Goal: Download file/media

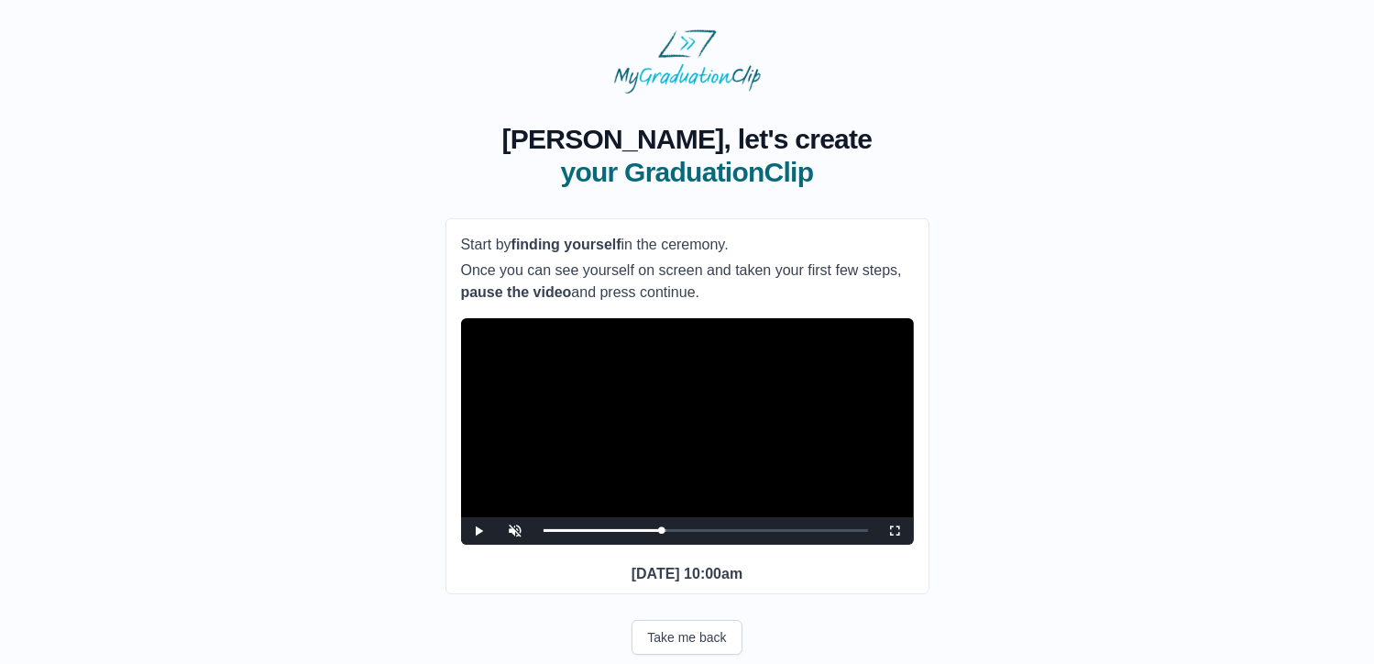
click at [896, 531] on span "Video Player" at bounding box center [896, 531] width 0 height 0
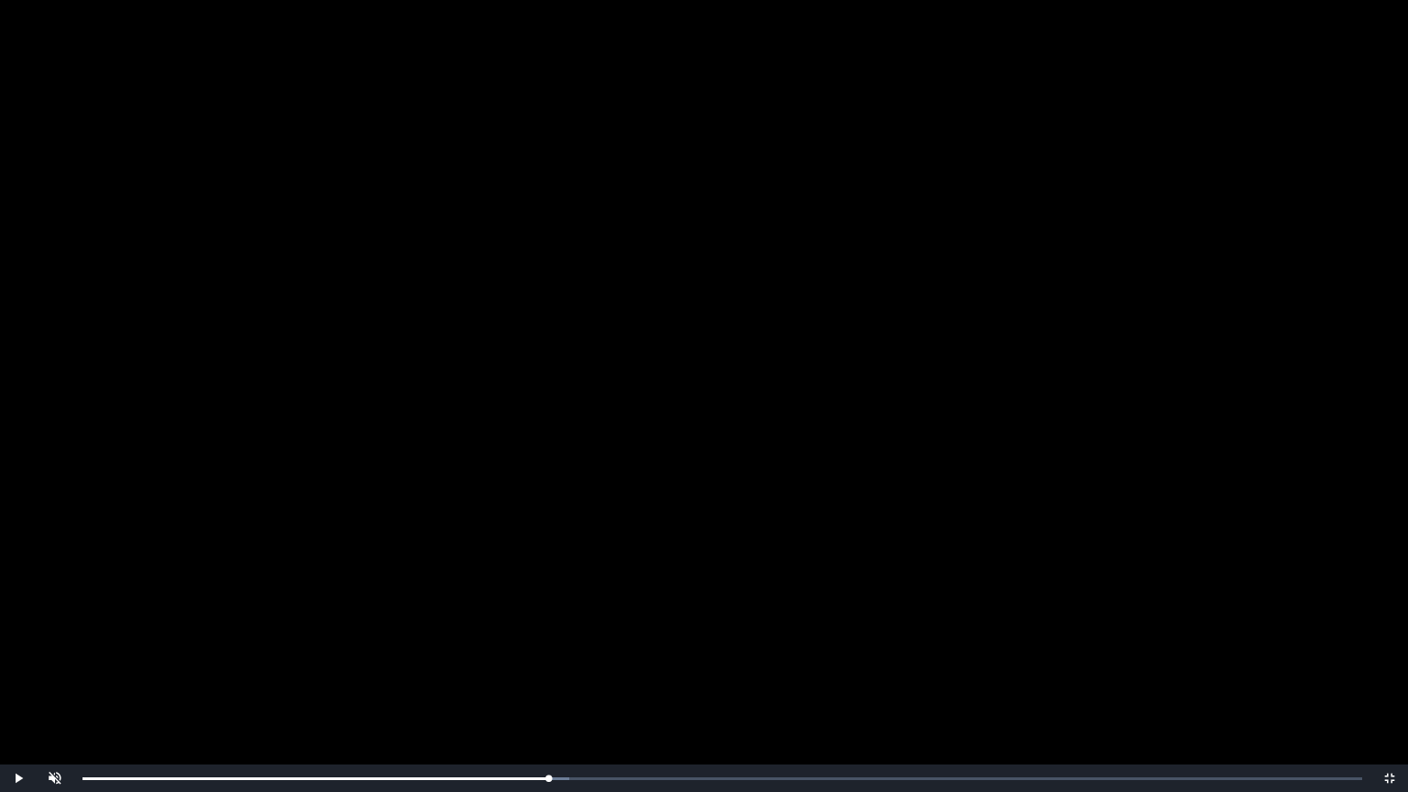
click at [700, 576] on video "Video Player" at bounding box center [704, 396] width 1408 height 792
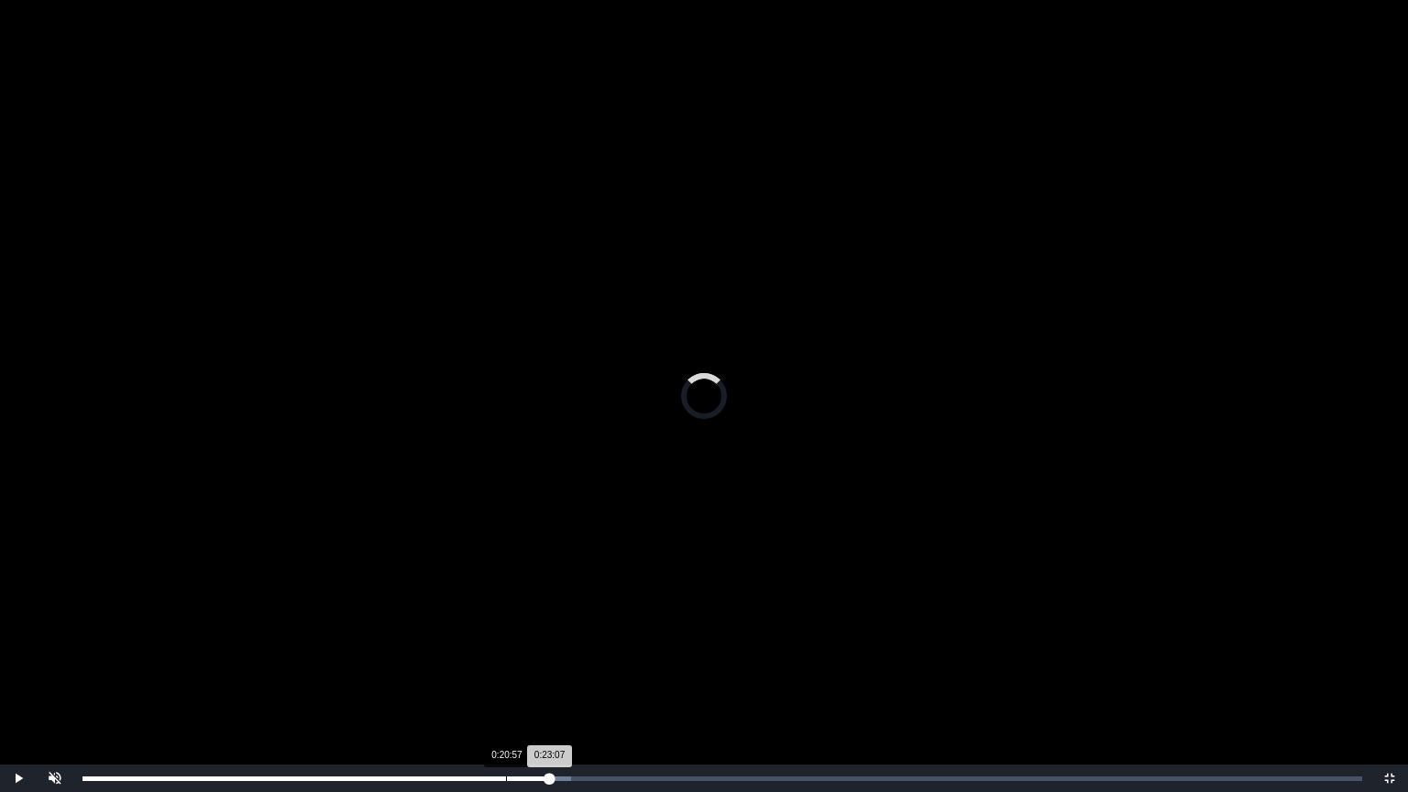
click at [506, 663] on div "Loaded : 0% 0:20:57 0:23:07 Progress : 0%" at bounding box center [722, 779] width 1298 height 28
click at [497, 663] on div "Loaded : 0% 0:20:27 0:20:59 Progress : 0%" at bounding box center [723, 779] width 1280 height 5
click at [513, 663] on div "Loaded : 0% 0:21:19 0:21:59 Progress : 0%" at bounding box center [722, 779] width 1298 height 28
click at [513, 663] on div "0:21:20 Progress : 0%" at bounding box center [298, 779] width 431 height 5
click at [510, 663] on div "0:21:30 Progress : 0%" at bounding box center [300, 779] width 435 height 5
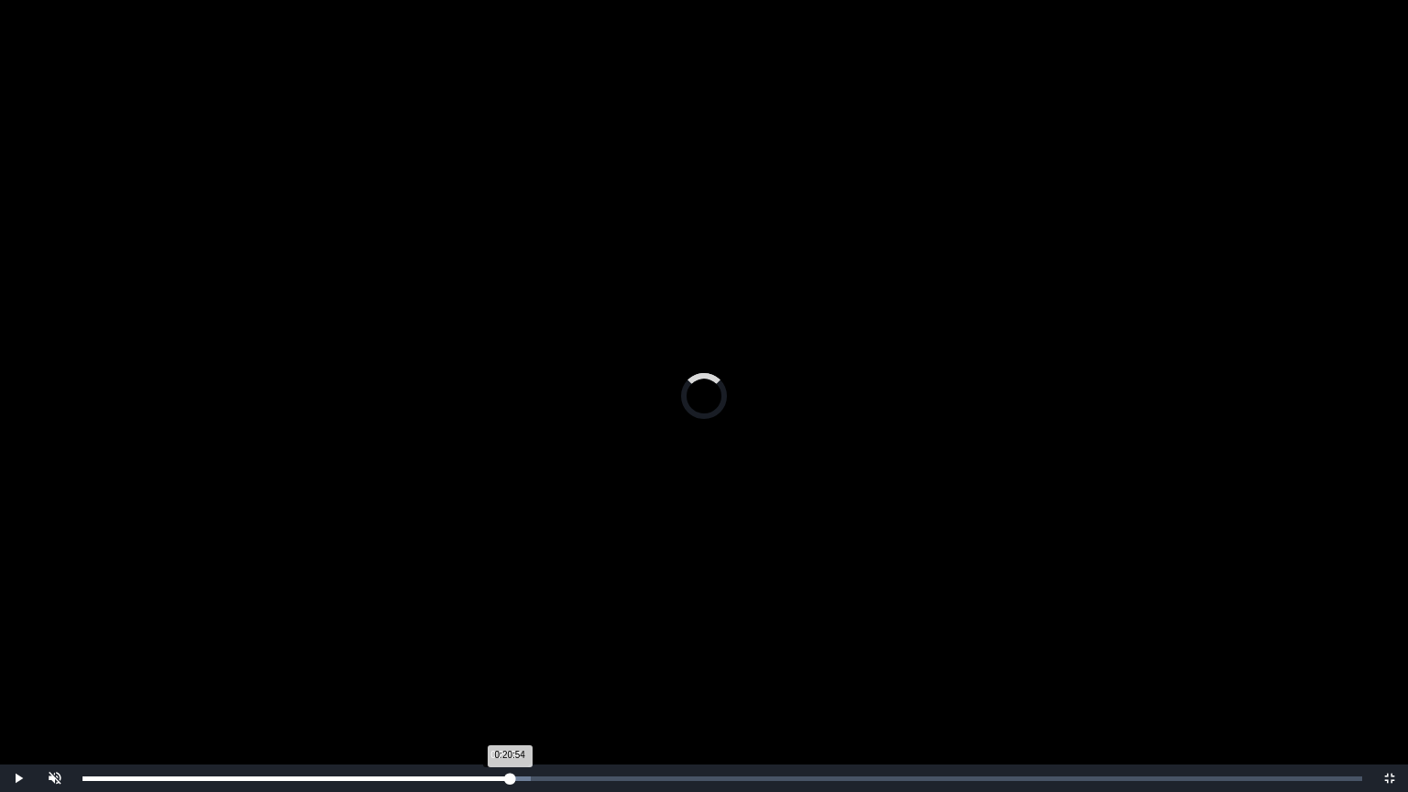
click at [505, 663] on div "0:20:54 Progress : 0%" at bounding box center [296, 779] width 427 height 5
click at [499, 663] on div "0:20:55 Progress : 0%" at bounding box center [294, 779] width 423 height 5
click at [216, 663] on div "Loaded : 0% 0:06:40 0:20:38 Progress : 0%" at bounding box center [722, 779] width 1298 height 28
click at [217, 663] on div "0:06:39 Progress : 0%" at bounding box center [150, 779] width 135 height 5
click at [202, 663] on div "0:05:53" at bounding box center [202, 779] width 1 height 5
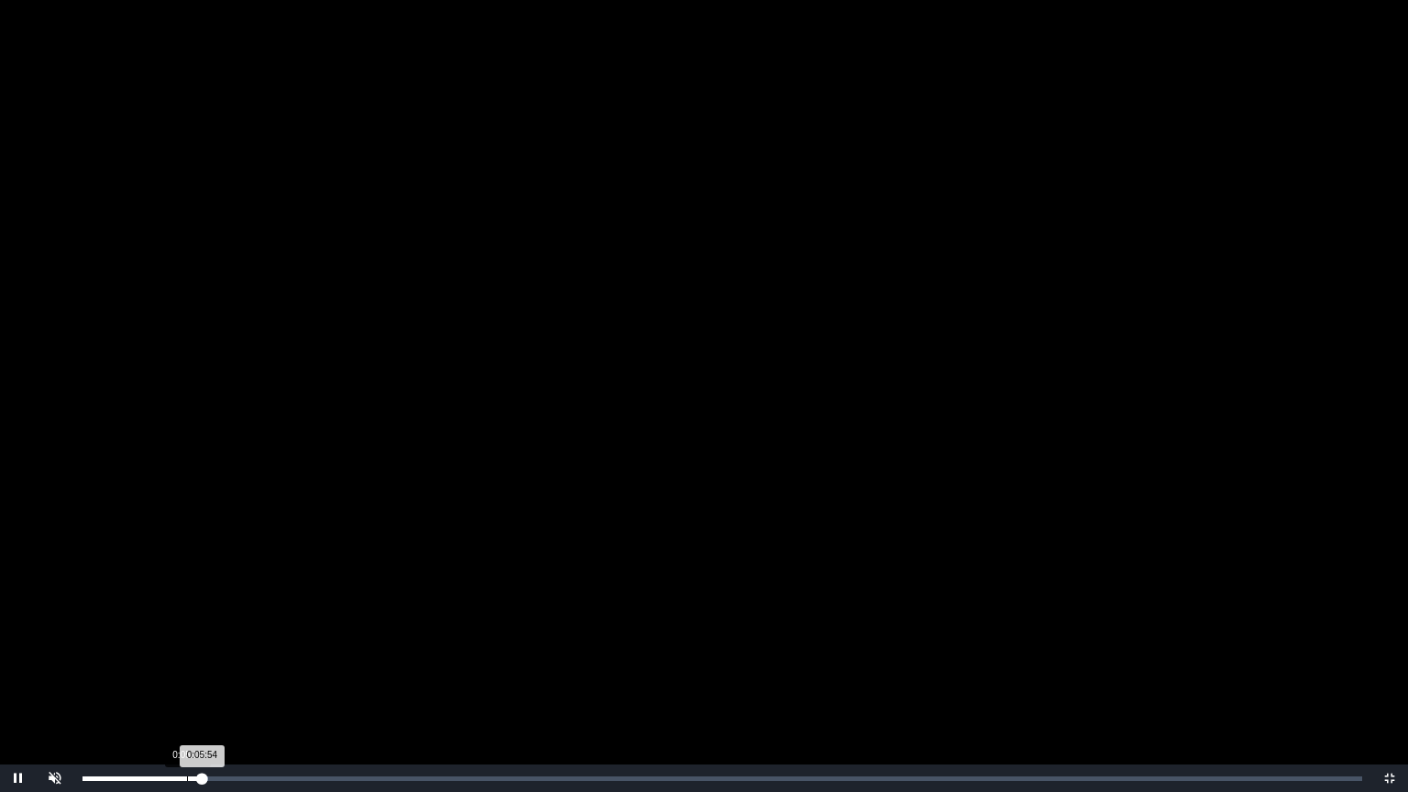
click at [187, 663] on div "0:05:10" at bounding box center [187, 779] width 1 height 5
click at [181, 663] on div "0:05:11 Progress : 0%" at bounding box center [135, 779] width 105 height 5
click at [229, 663] on div "Loaded : 0% 0:07:15 0:10:46 Progress : 0%" at bounding box center [722, 779] width 1298 height 28
click at [255, 663] on div "0:08:31" at bounding box center [255, 779] width 1 height 5
click at [278, 663] on div "Loaded : 0% 0:09:34 0:08:32 Progress : 0%" at bounding box center [722, 779] width 1298 height 28
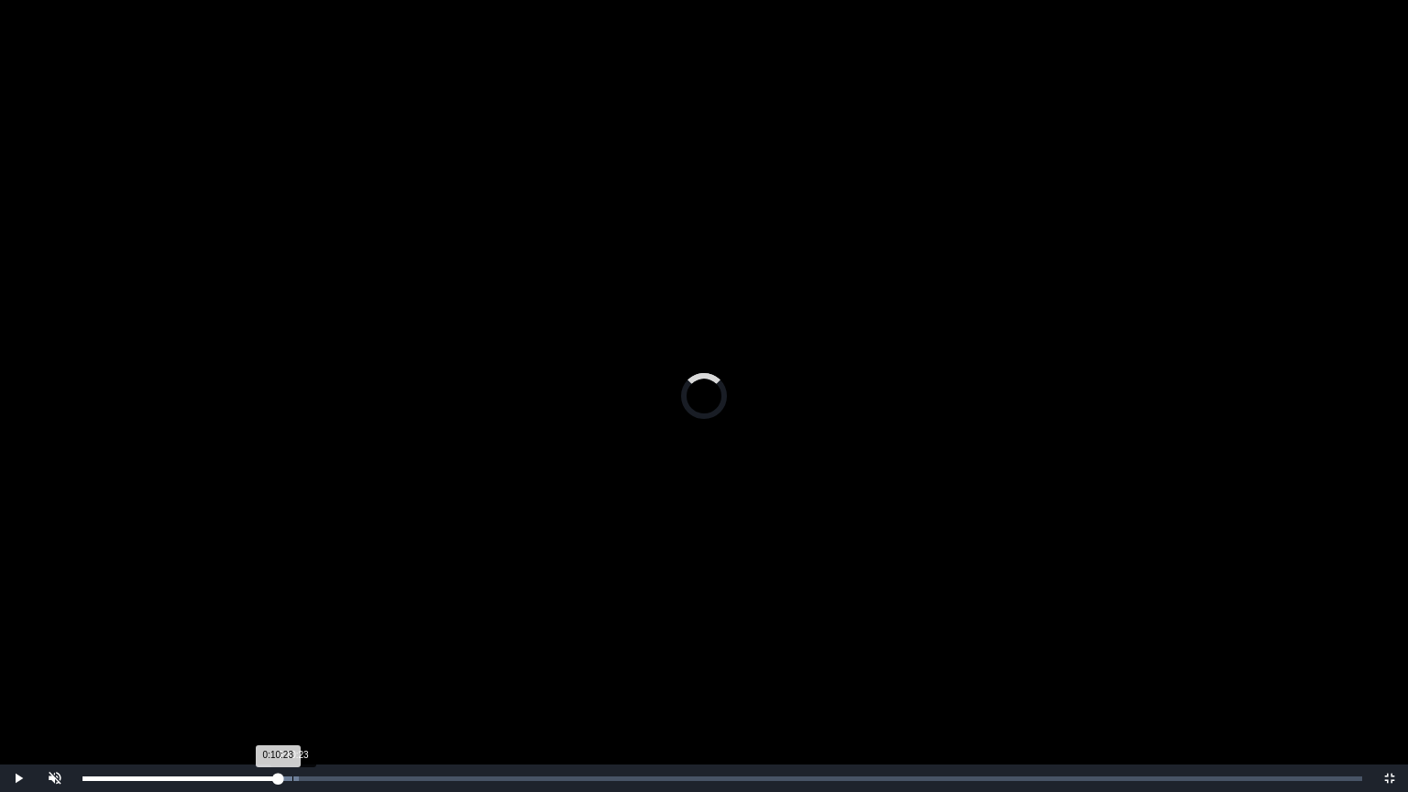
click at [292, 663] on div "Loaded : 0% 0:10:23 0:10:23 Progress : 0%" at bounding box center [722, 779] width 1298 height 28
click at [286, 663] on div "0:10:26 Progress : 0%" at bounding box center [188, 779] width 211 height 5
click at [436, 663] on video "Video Player" at bounding box center [704, 396] width 1408 height 792
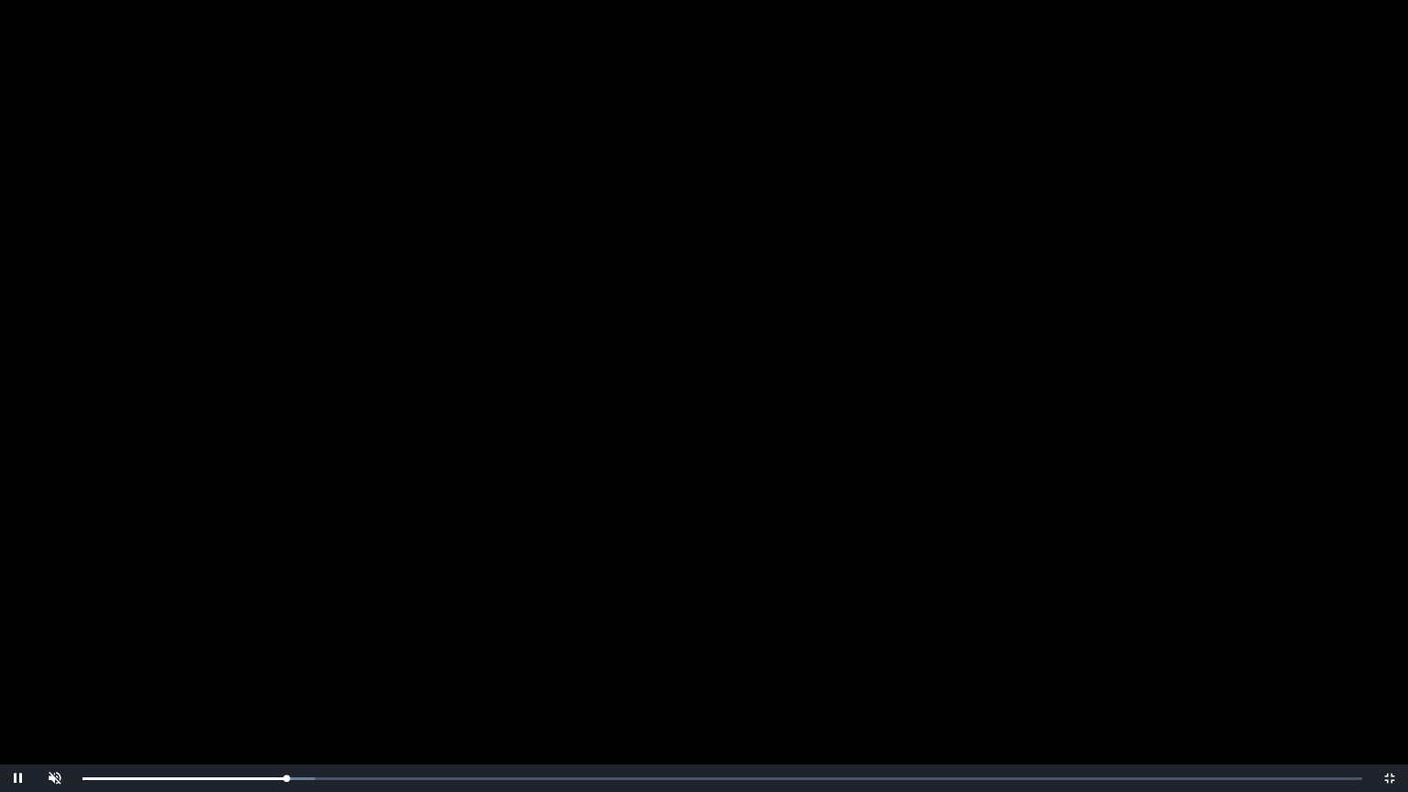
click at [498, 480] on video "Video Player" at bounding box center [704, 396] width 1408 height 792
click at [275, 663] on div "Loaded : 0% 0:09:31 0:12:20 Progress : 0%" at bounding box center [722, 779] width 1298 height 28
click at [286, 663] on div "Loaded : 0% 0:10:04 0:10:04 Progress : 0%" at bounding box center [722, 779] width 1298 height 28
click at [490, 663] on div "0:20:08" at bounding box center [490, 779] width 1 height 5
click at [1373, 663] on span "Video Player" at bounding box center [1390, 778] width 0 height 0
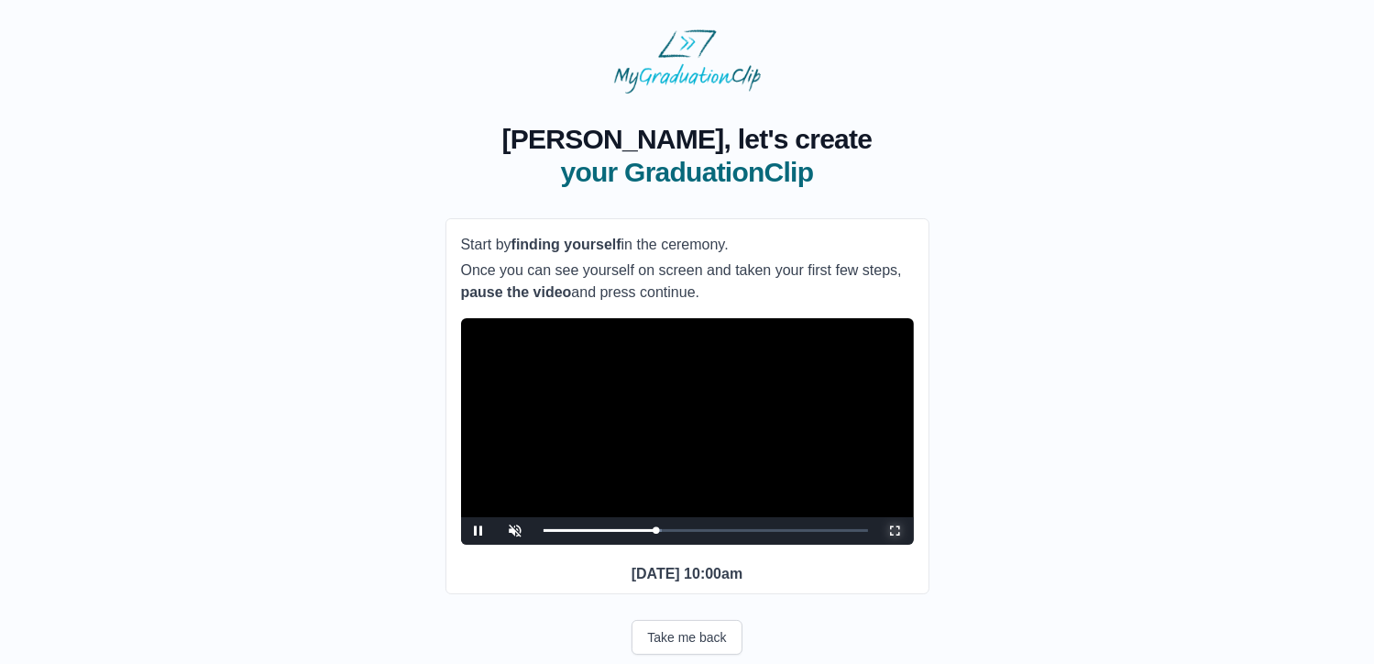
click at [896, 531] on span "Video Player" at bounding box center [896, 531] width 0 height 0
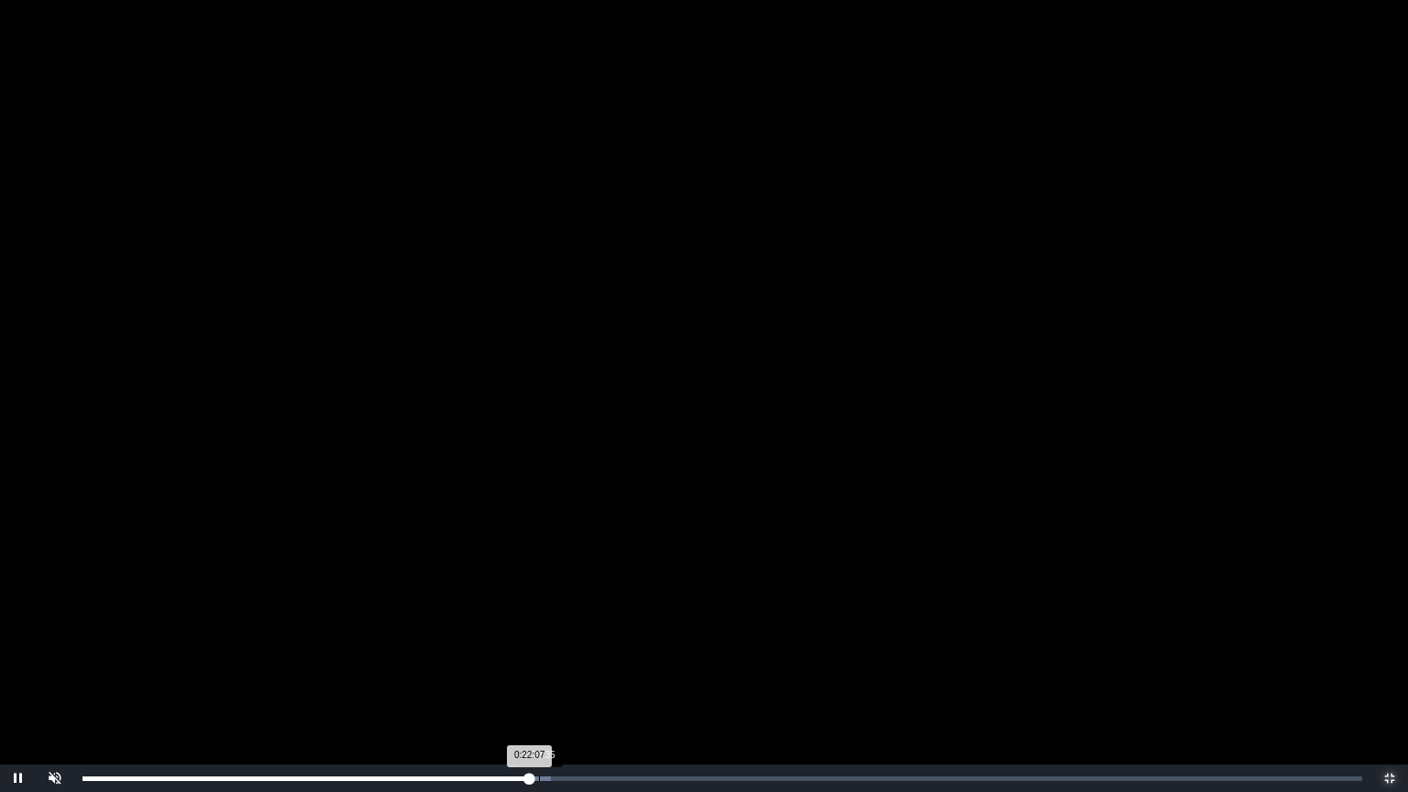
click at [539, 663] on div "0:22:35" at bounding box center [539, 779] width 1 height 5
click at [514, 663] on div "Loaded : 0% 0:21:22 0:22:36 Progress : 0%" at bounding box center [722, 779] width 1298 height 28
click at [499, 663] on div "Loaded : 0% 0:20:35 0:21:23 Progress : 0%" at bounding box center [722, 779] width 1298 height 28
click at [222, 663] on div "Loaded : 0% 0:06:53 0:21:02 Progress : 0%" at bounding box center [722, 779] width 1298 height 28
click at [188, 663] on div "Loaded : 0% 0:05:13 0:05:13 Progress : 0%" at bounding box center [722, 779] width 1298 height 28
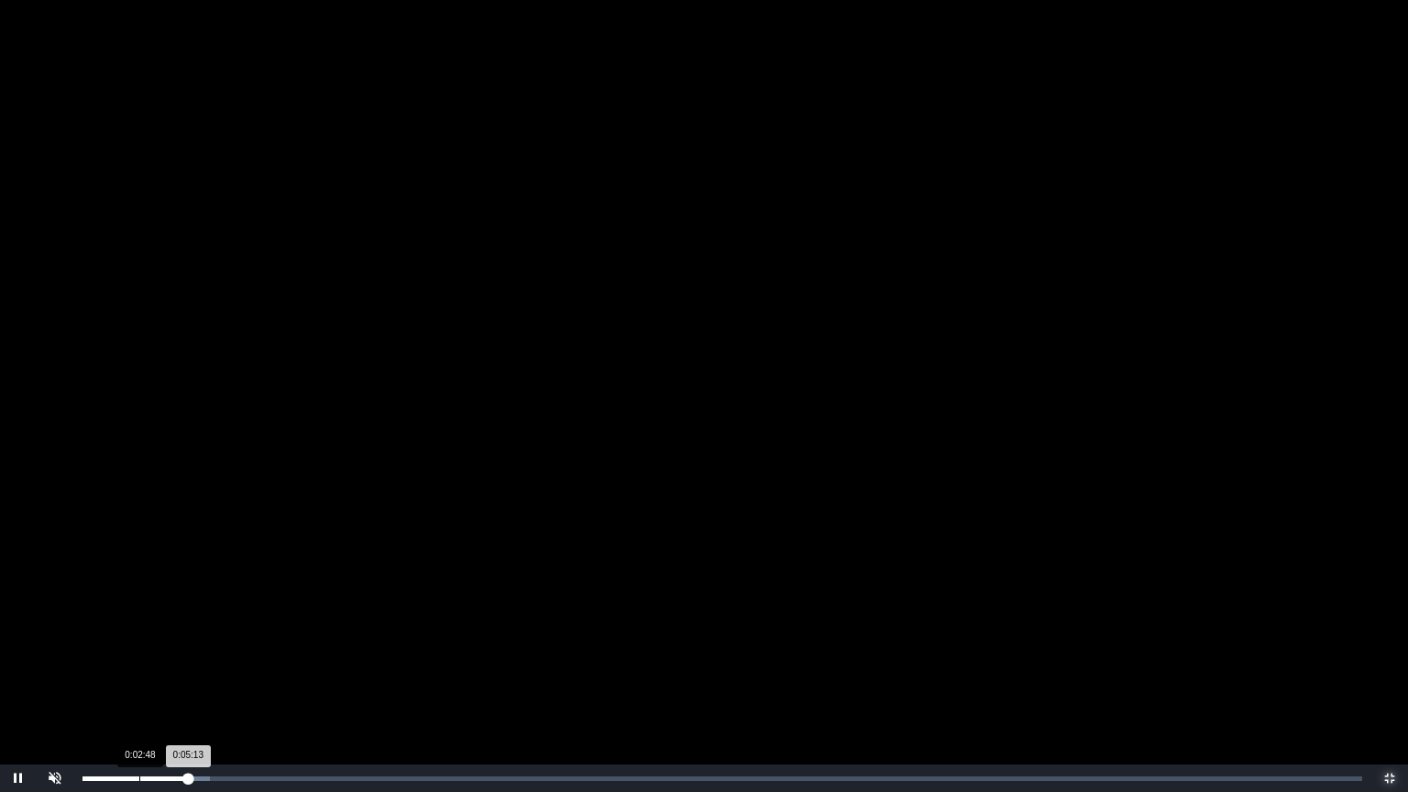
click at [139, 663] on div "Loaded : 0% 0:02:48 0:05:13 Progress : 0%" at bounding box center [722, 779] width 1298 height 28
click at [126, 663] on div "0:02:07" at bounding box center [126, 779] width 1 height 5
click at [109, 663] on div "Loaded : 0% 0:01:18 0:02:10 Progress : 0%" at bounding box center [722, 779] width 1298 height 28
click at [103, 663] on div "0:01:20 Progress : 0%" at bounding box center [97, 779] width 28 height 5
click at [326, 604] on video "Video Player" at bounding box center [704, 396] width 1408 height 792
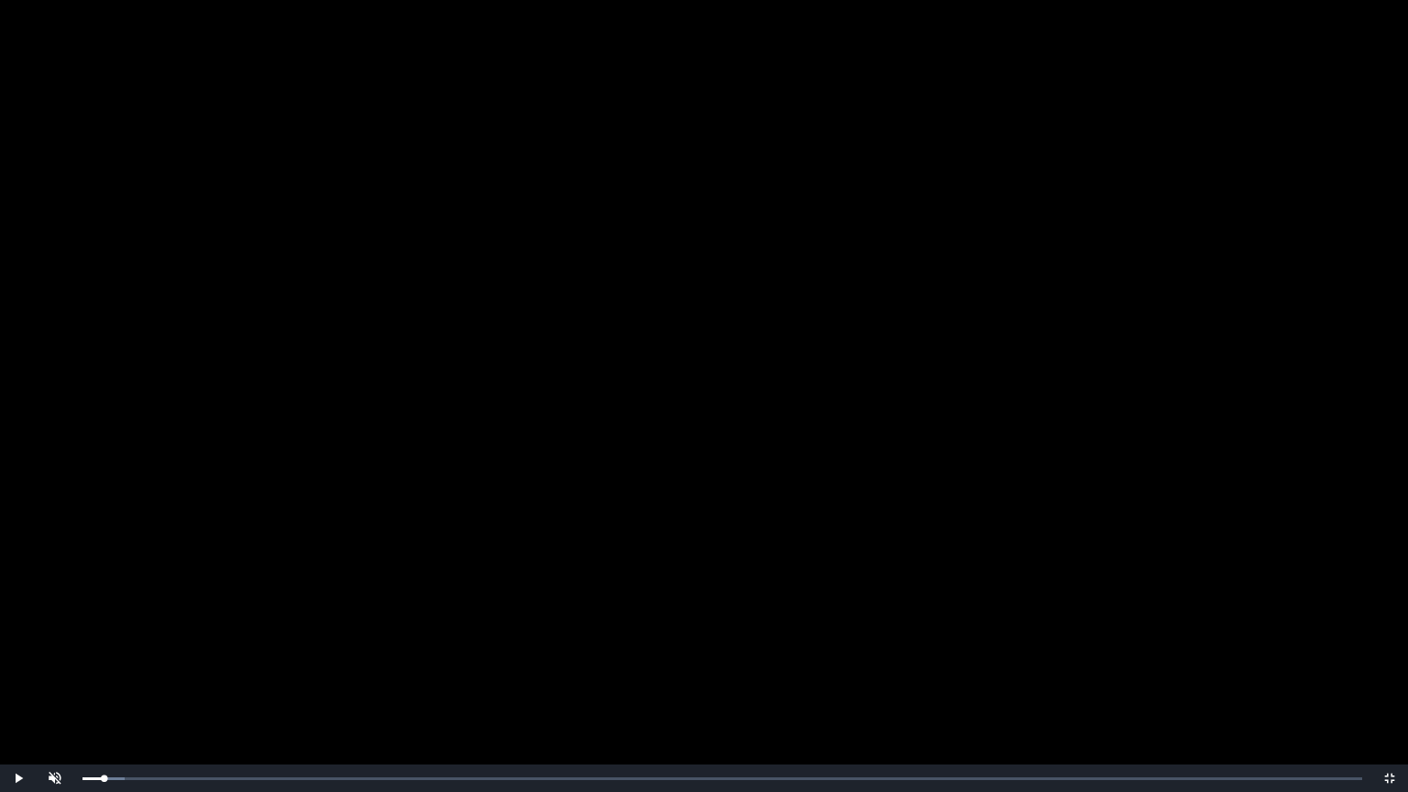
click at [196, 436] on video "Video Player" at bounding box center [704, 396] width 1408 height 792
click at [219, 663] on div "0:06:45" at bounding box center [219, 779] width 1 height 5
click at [189, 663] on div "0:05:15" at bounding box center [189, 779] width 1 height 5
click at [620, 663] on div "Loaded : 0% 0:26:35 0:05:17 Progress : 0%" at bounding box center [722, 779] width 1298 height 28
click at [1373, 663] on span "Video Player" at bounding box center [1390, 778] width 0 height 0
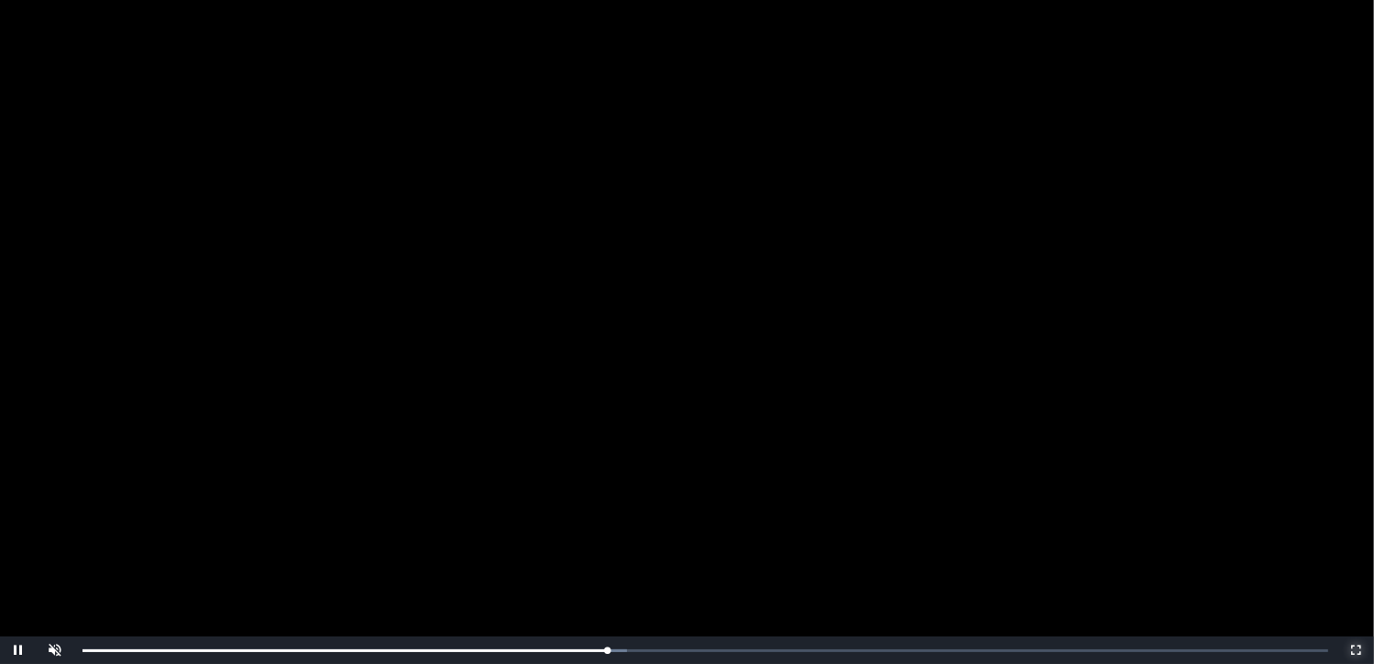
scroll to position [158, 0]
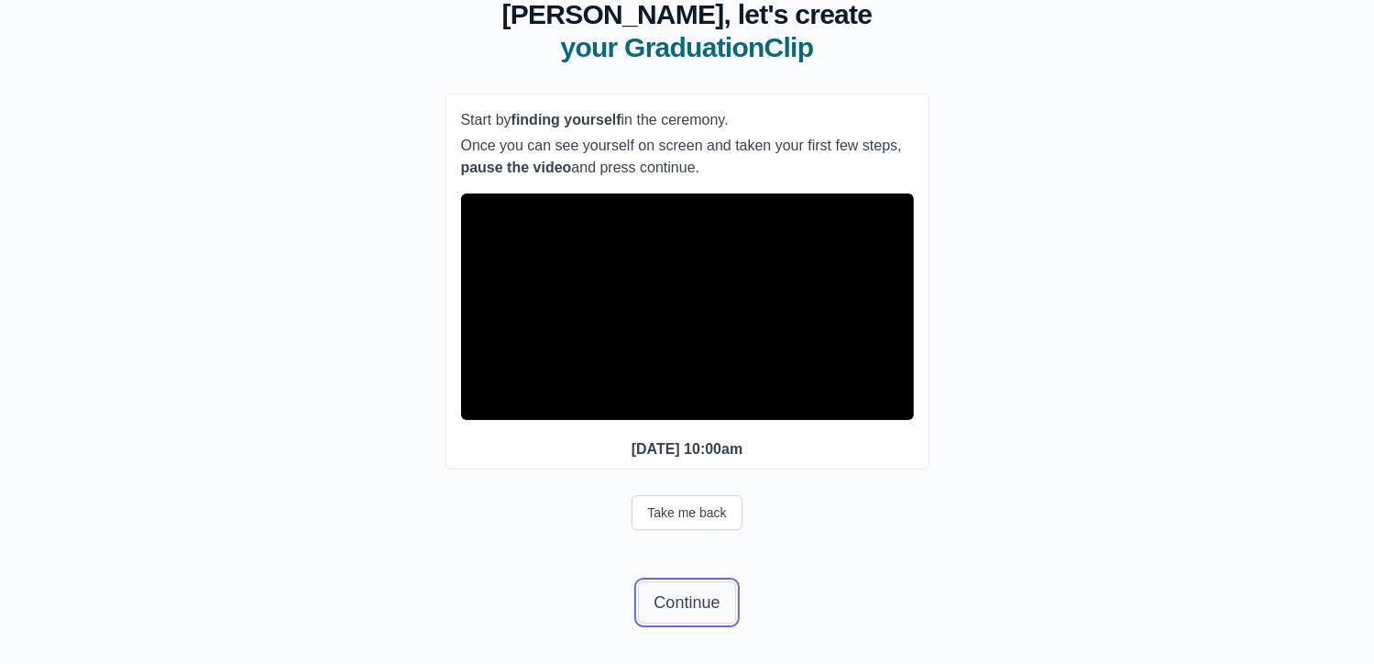
click at [680, 601] on button "Continue" at bounding box center [686, 602] width 97 height 42
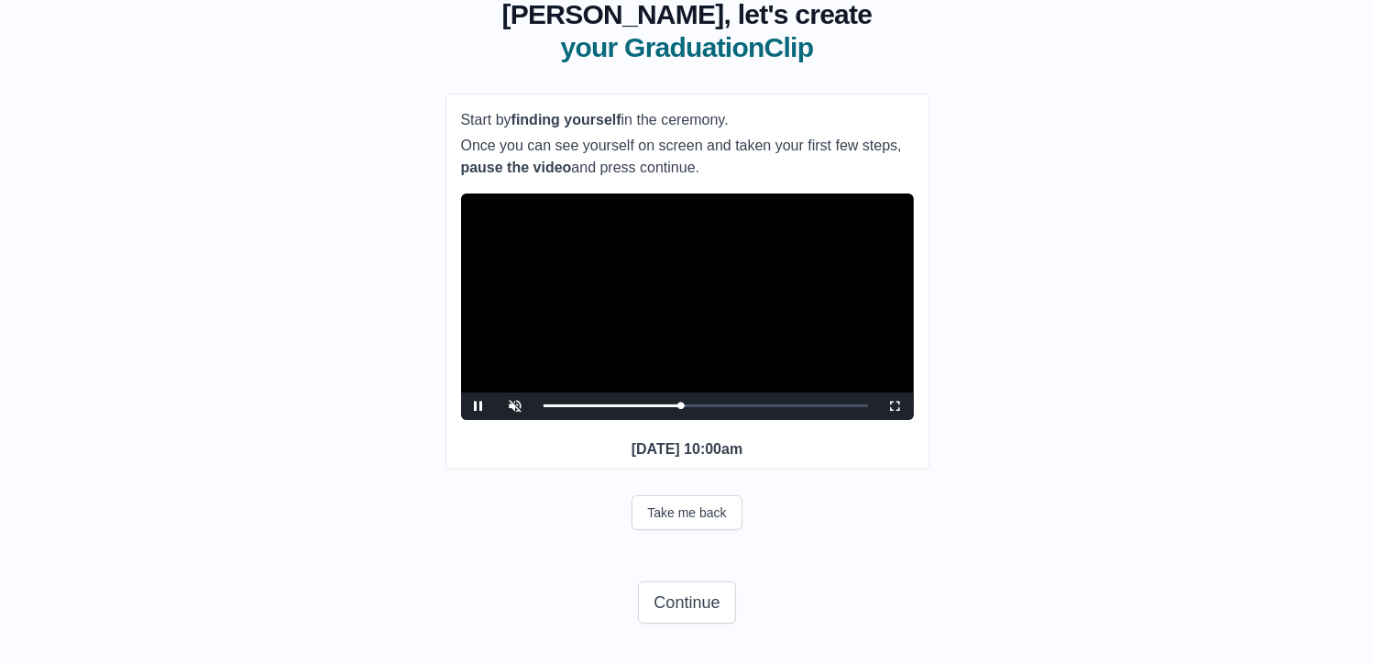
click at [568, 135] on p "Once you can see yourself on screen and taken your first few steps, pause the v…" at bounding box center [687, 157] width 453 height 44
click at [711, 510] on button "Take me back" at bounding box center [687, 512] width 110 height 35
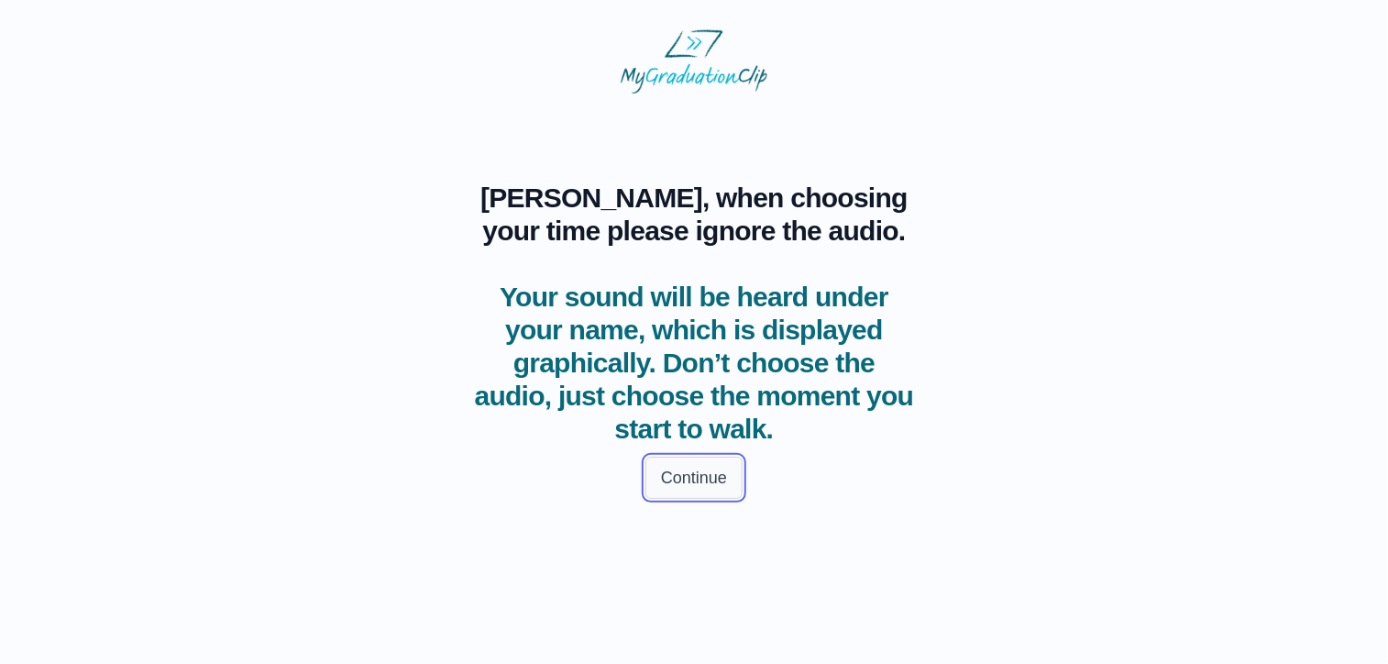
click at [682, 476] on button "Continue" at bounding box center [693, 478] width 97 height 42
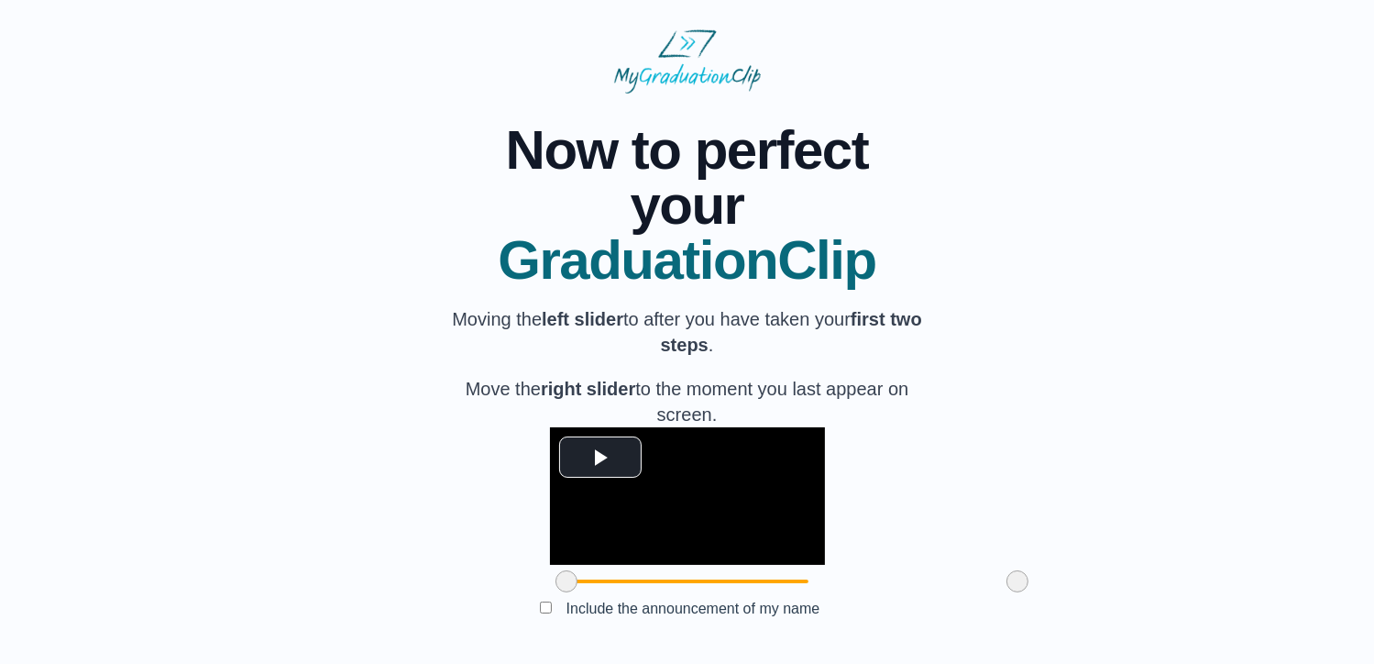
scroll to position [154, 0]
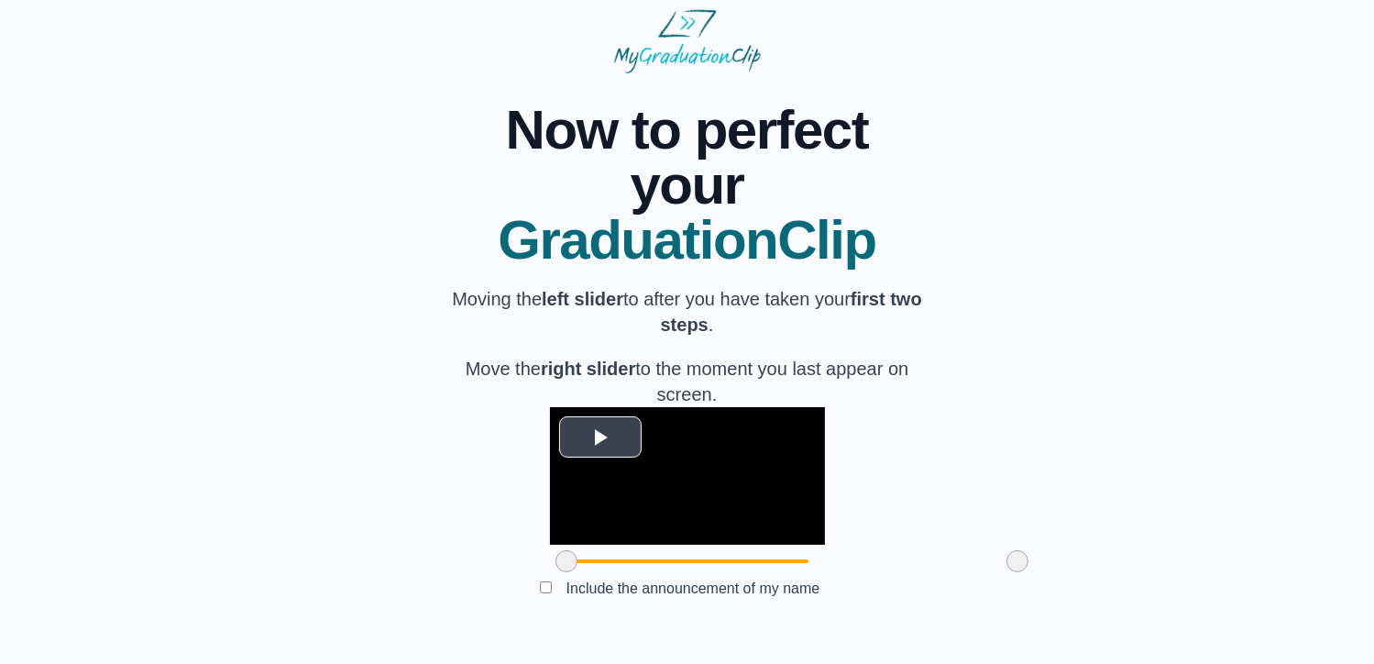
click at [601, 436] on span "Video Player" at bounding box center [601, 436] width 0 height 0
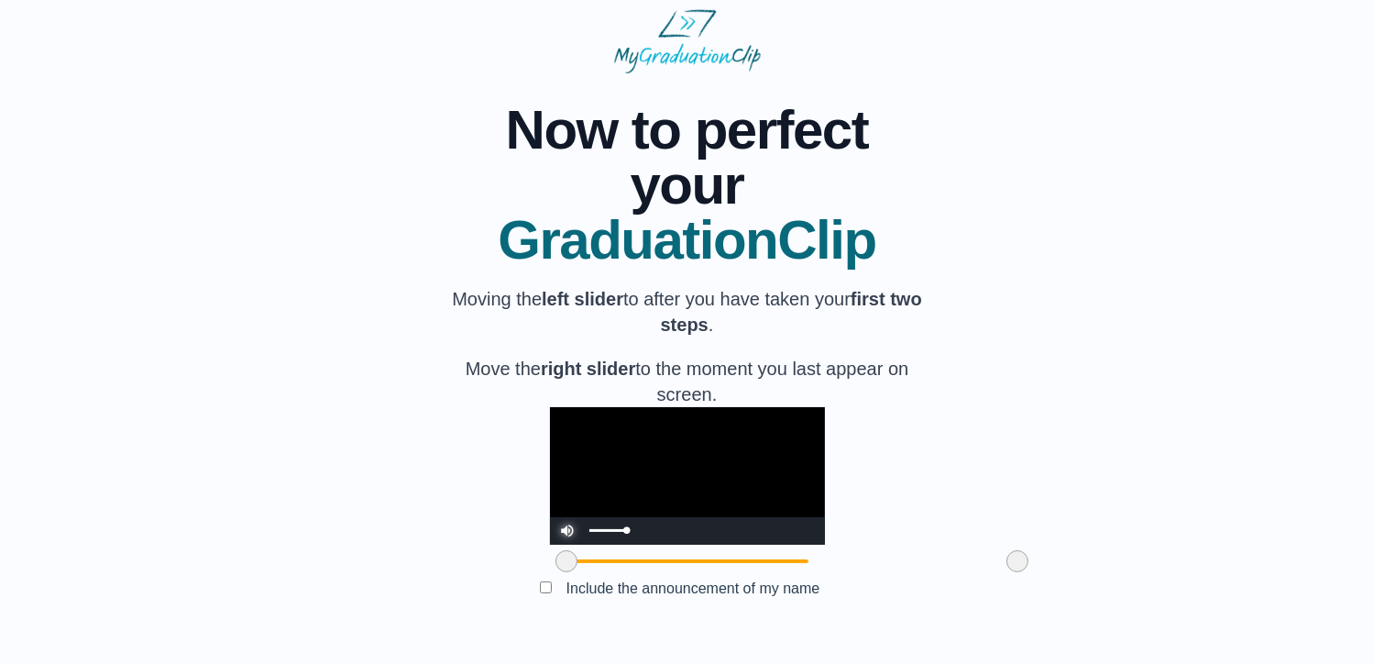
click at [568, 517] on span "Video Player" at bounding box center [568, 517] width 0 height 0
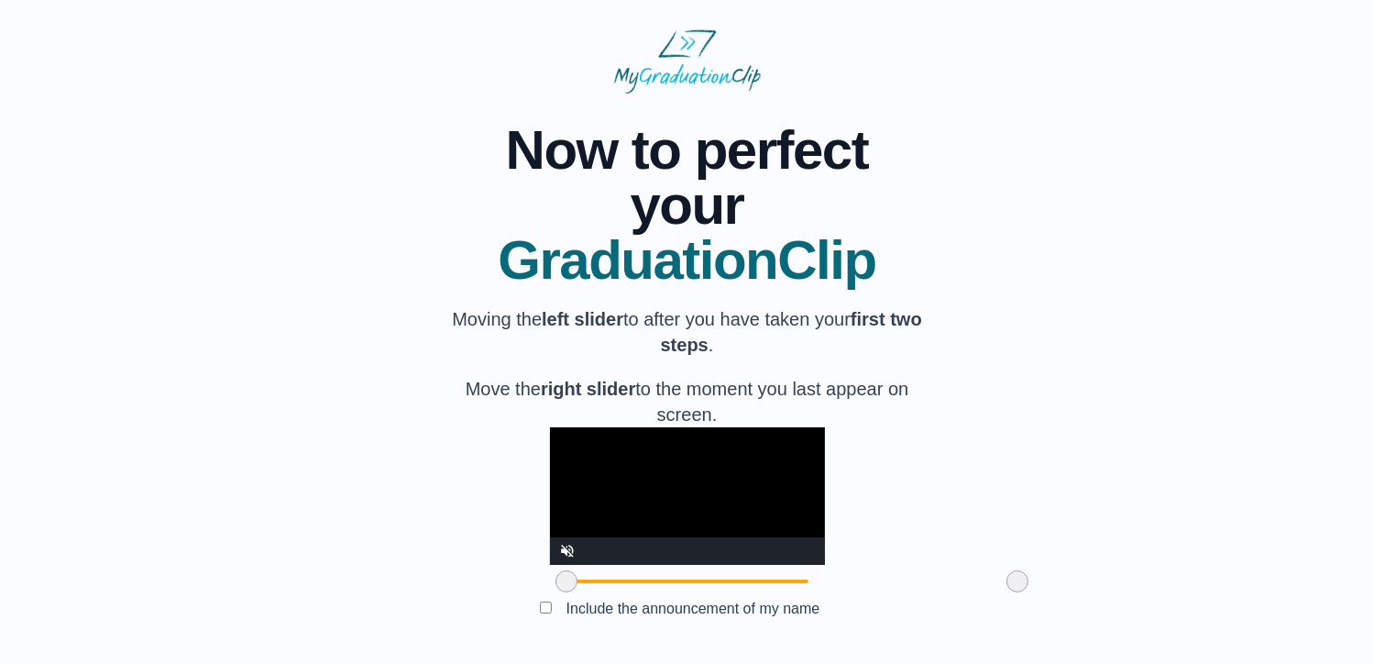
click at [612, 550] on video "Video Player" at bounding box center [687, 496] width 275 height 138
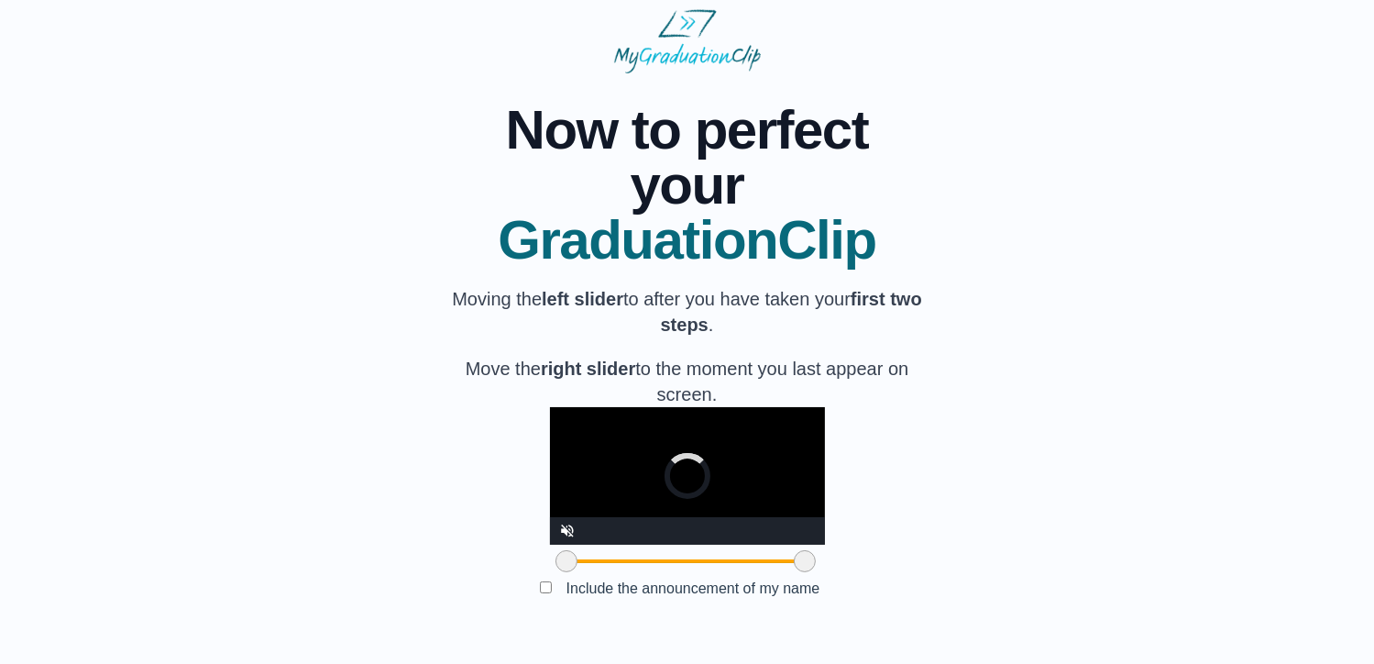
drag, startPoint x: 914, startPoint y: 560, endPoint x: 699, endPoint y: 574, distance: 215.9
click at [788, 574] on div at bounding box center [804, 561] width 33 height 33
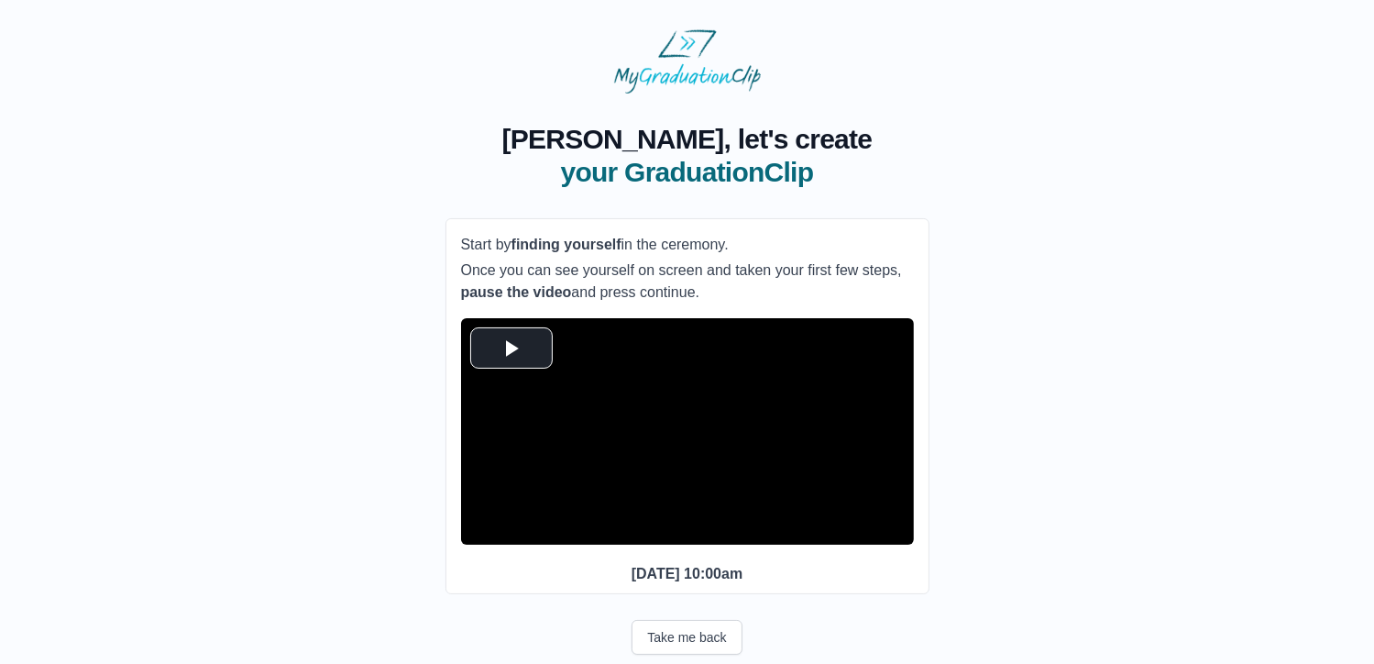
scroll to position [65, 0]
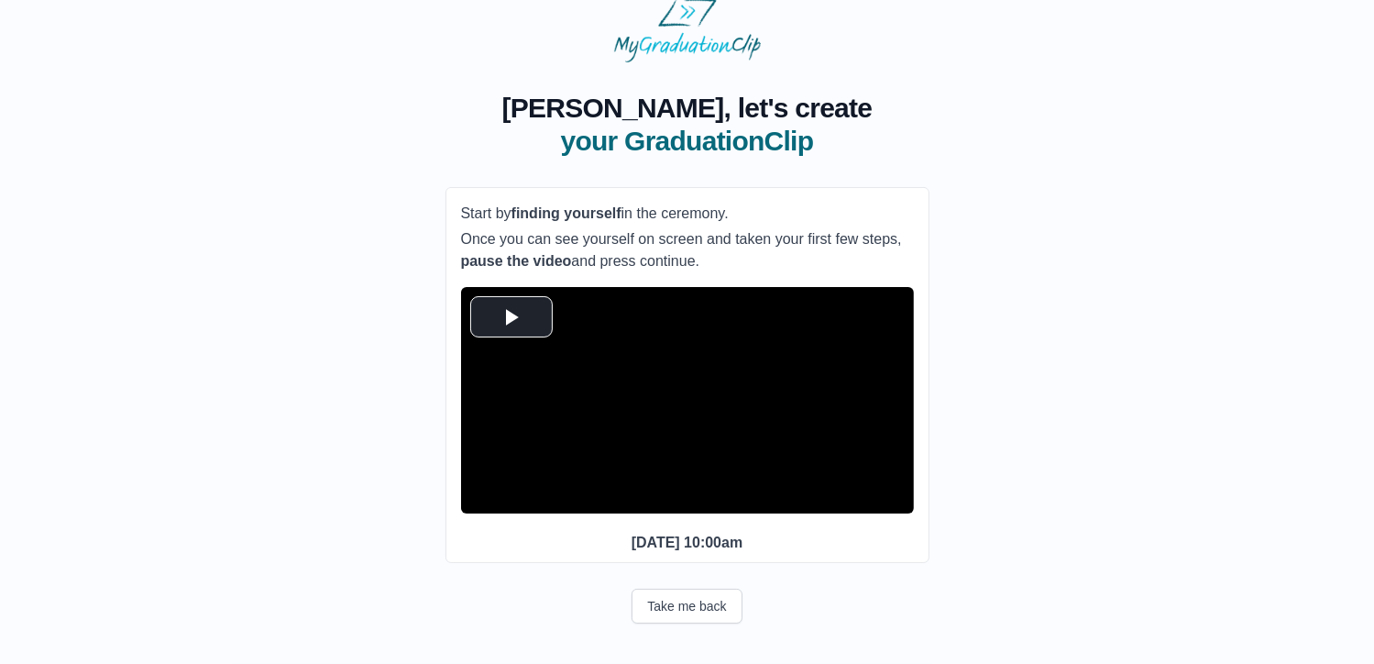
click at [741, 543] on p "Wednesday 30th July 2025 10:00am" at bounding box center [687, 543] width 453 height 22
click at [700, 605] on button "Take me back" at bounding box center [687, 606] width 110 height 35
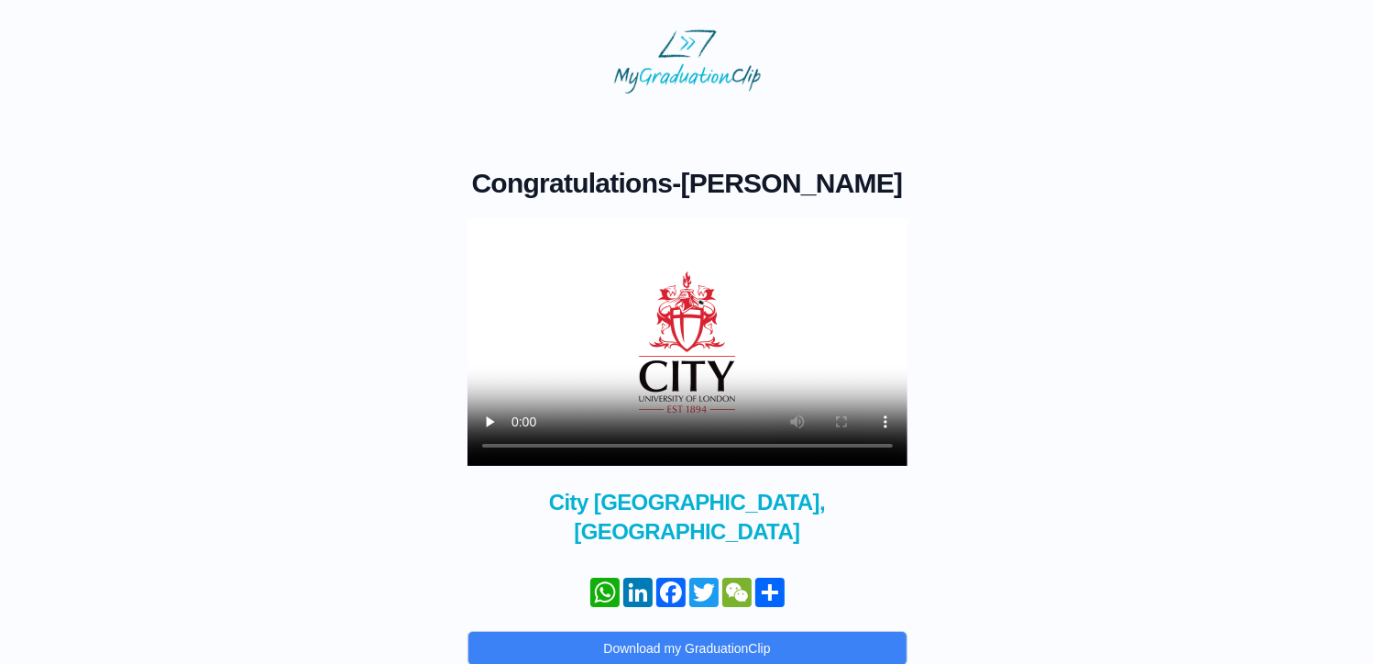
scroll to position [91, 0]
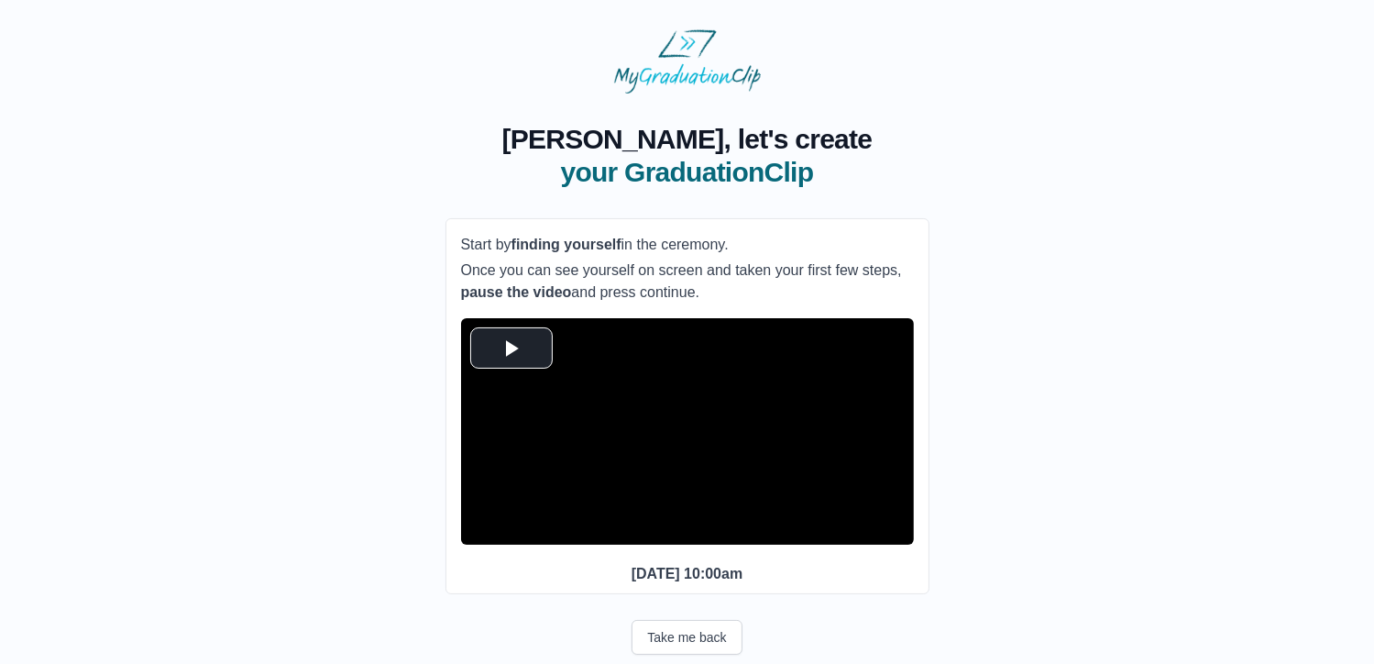
scroll to position [65, 0]
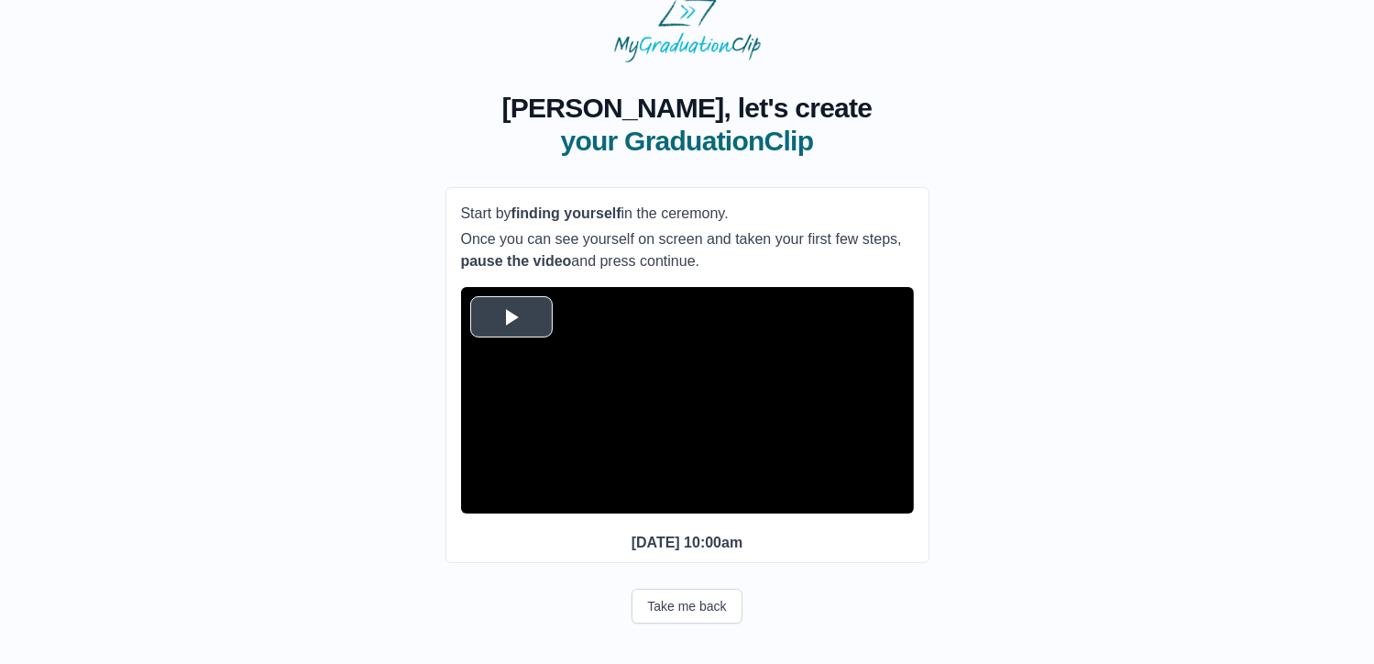
click at [512, 316] on span "Video Player" at bounding box center [512, 316] width 0 height 0
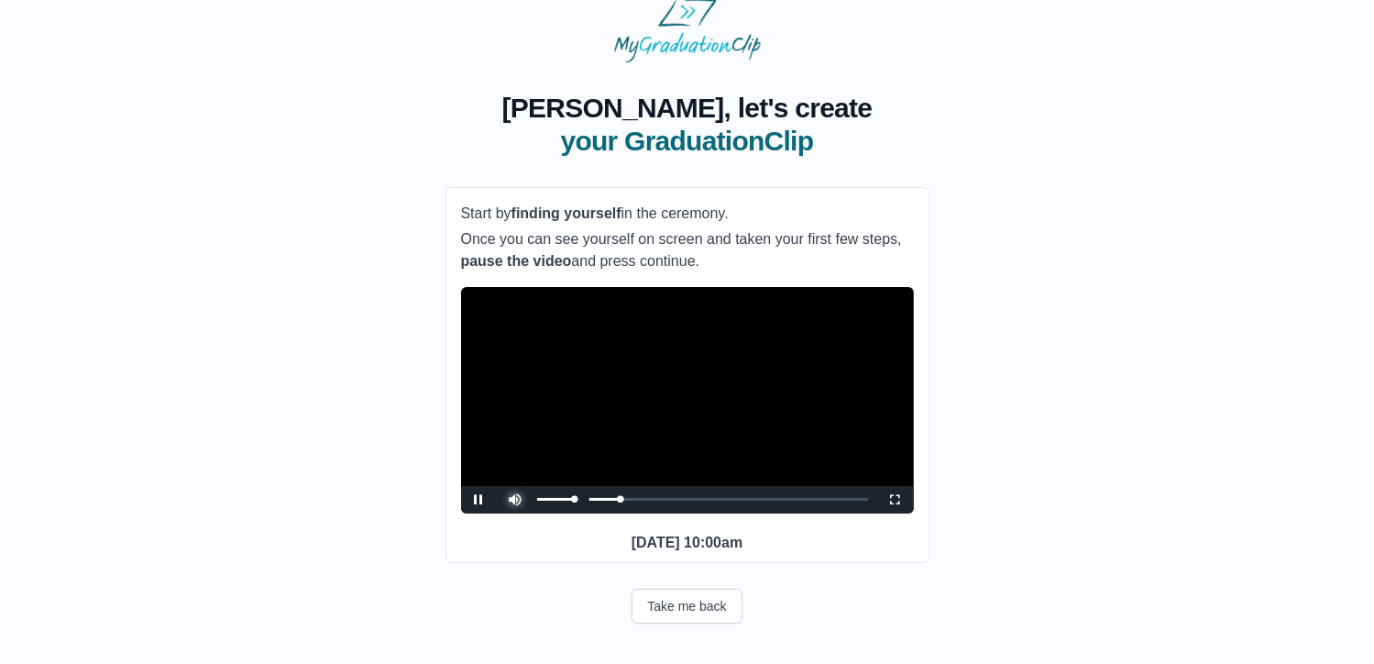
click at [516, 486] on span "Video Player" at bounding box center [516, 486] width 0 height 0
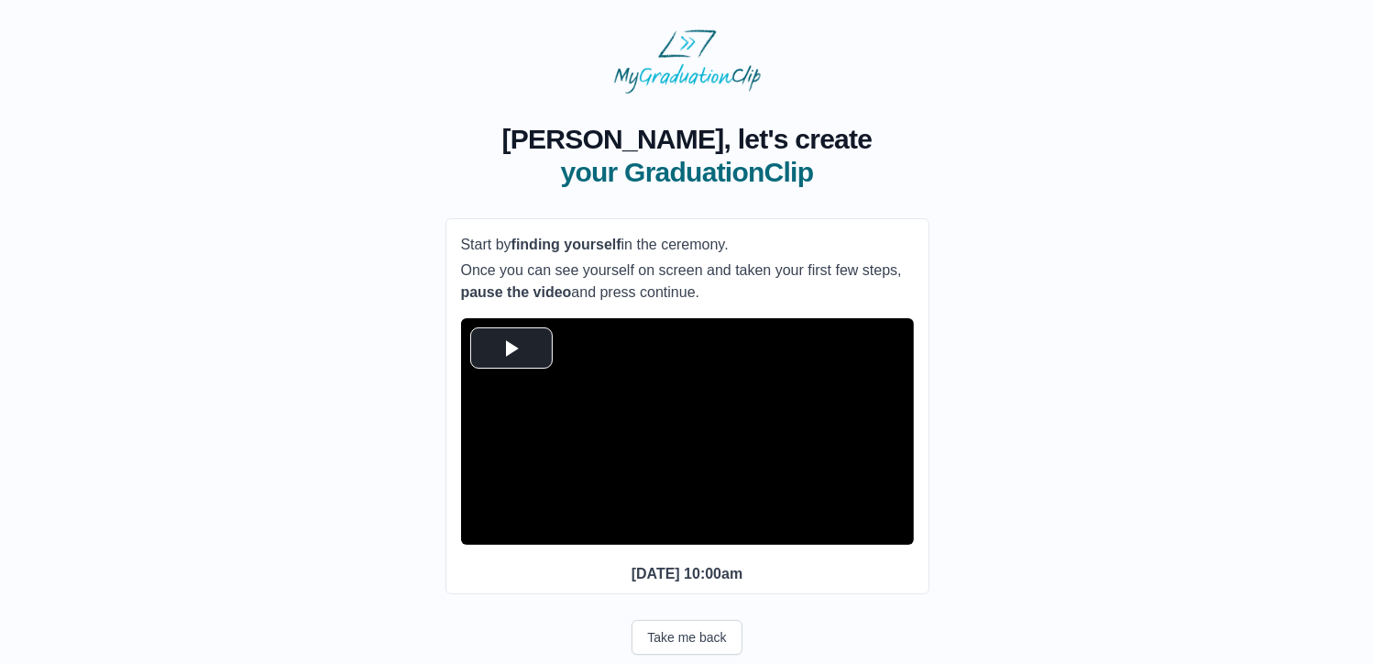
scroll to position [65, 0]
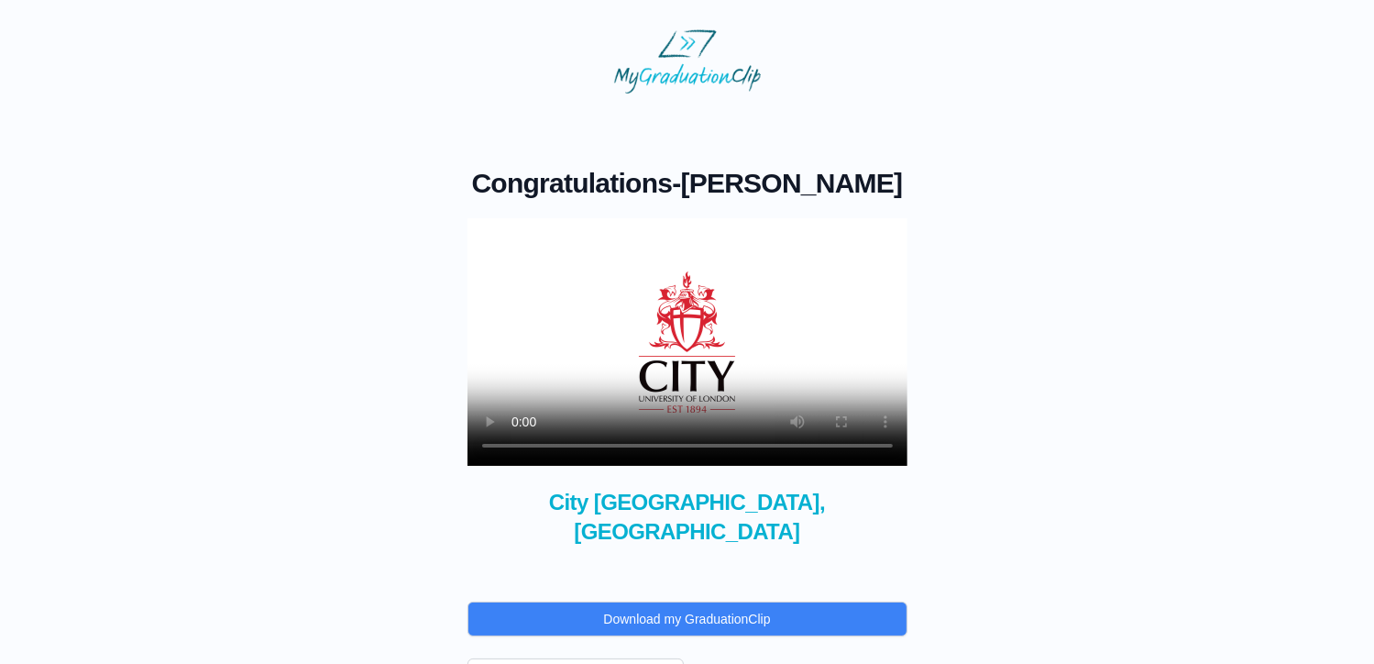
scroll to position [91, 0]
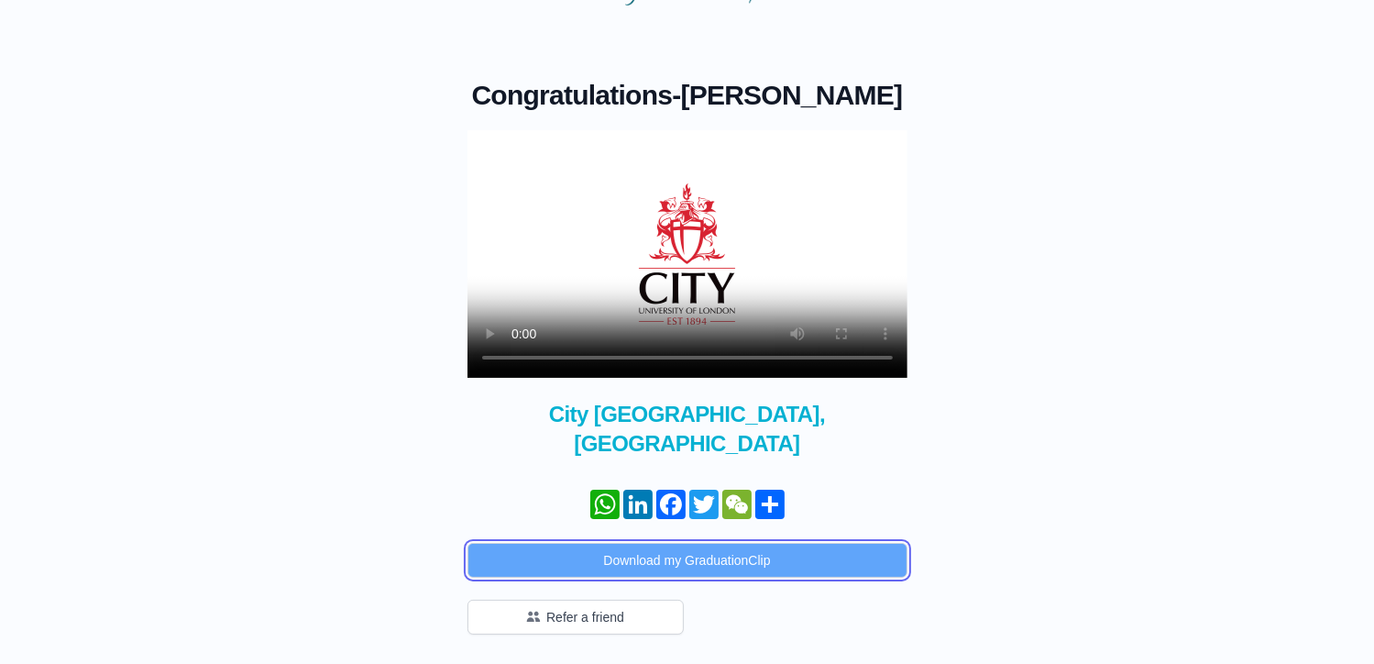
click at [656, 567] on button "Download my GraduationClip" at bounding box center [688, 560] width 440 height 35
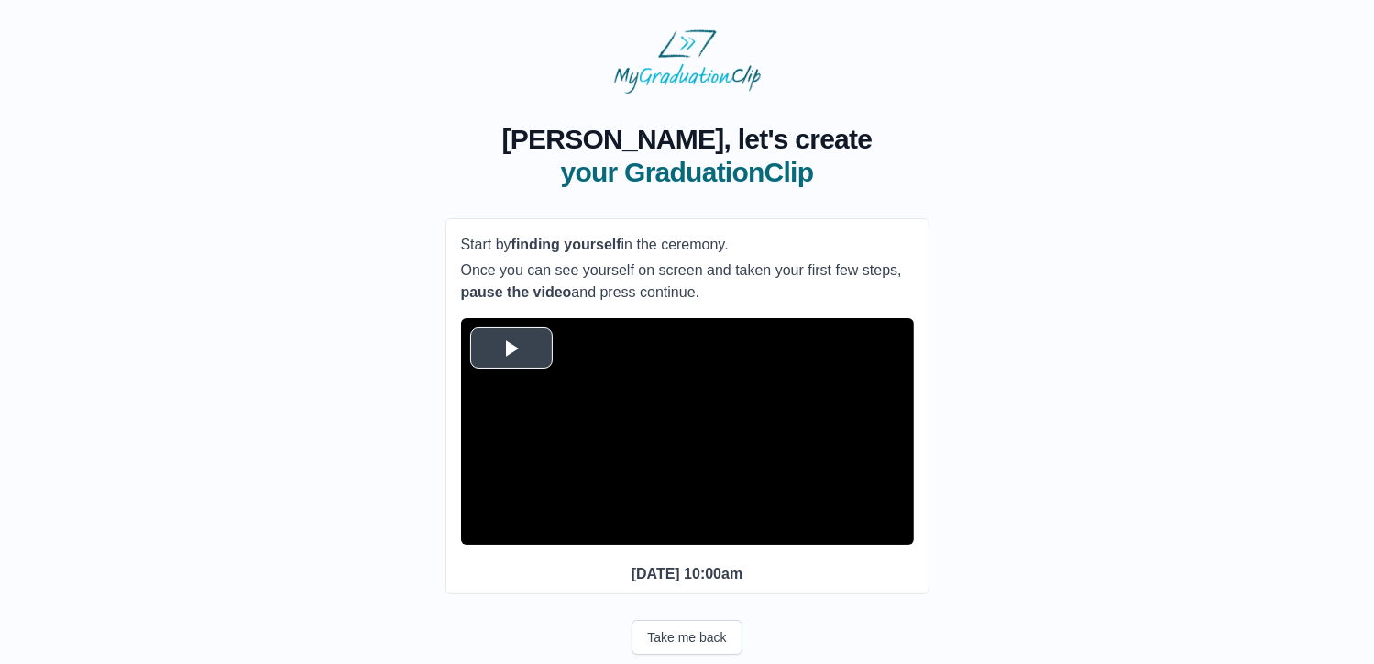
scroll to position [65, 0]
